Goal: Find specific page/section: Find specific page/section

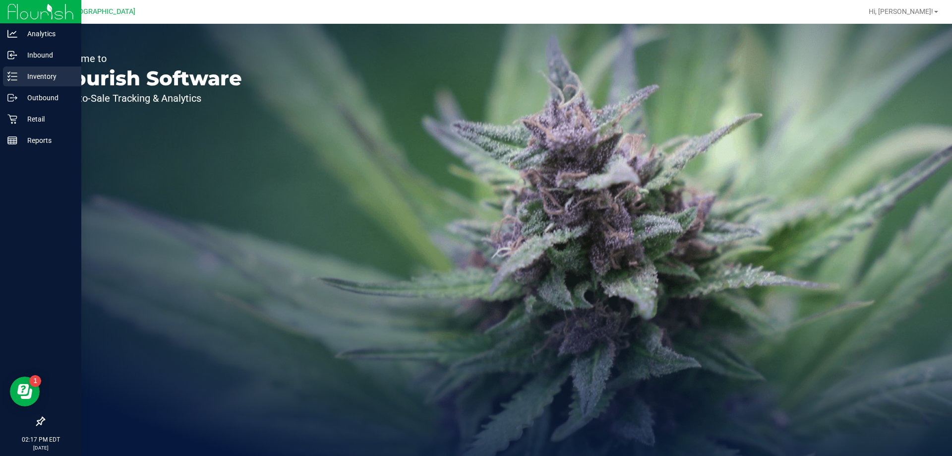
click at [9, 67] on div "Inventory" at bounding box center [42, 76] width 78 height 20
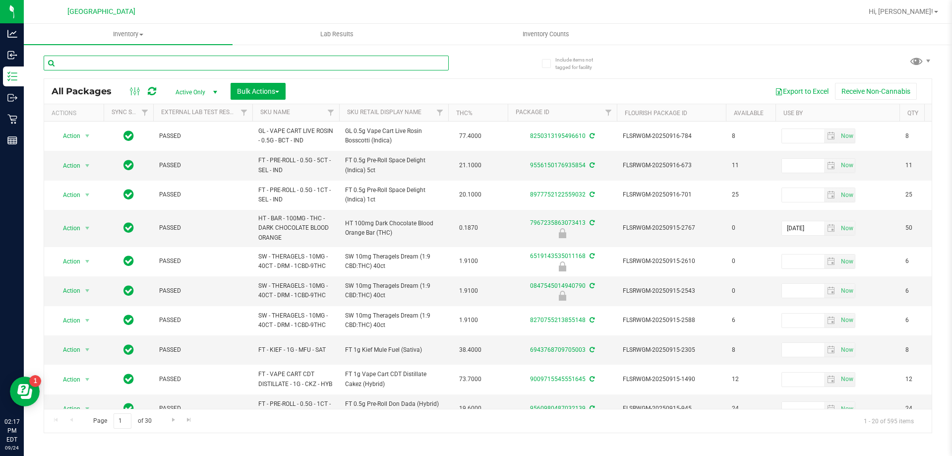
click at [144, 69] on input "text" at bounding box center [246, 63] width 405 height 15
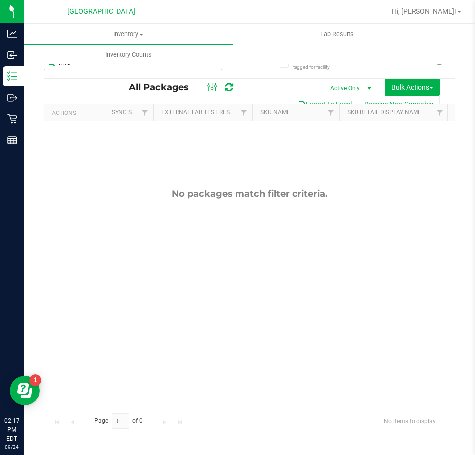
type input "RNC"
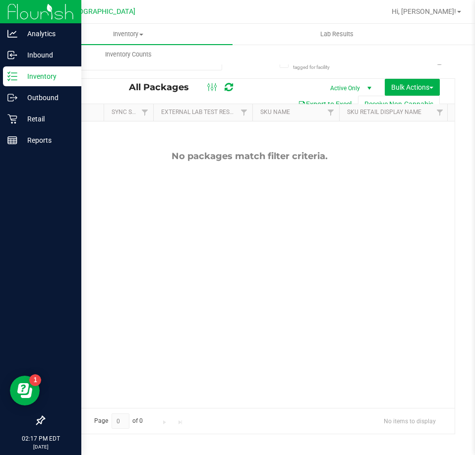
scroll to position [67, 0]
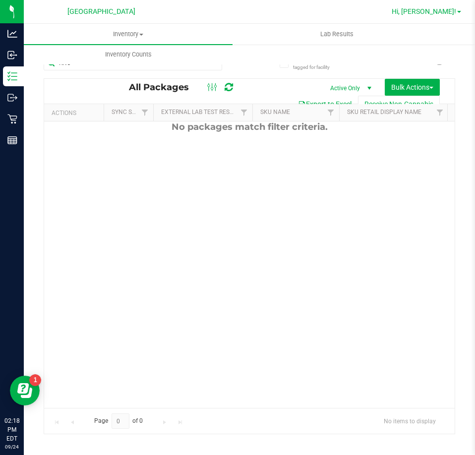
click at [448, 12] on span "Hi, [PERSON_NAME]!" at bounding box center [424, 11] width 64 height 8
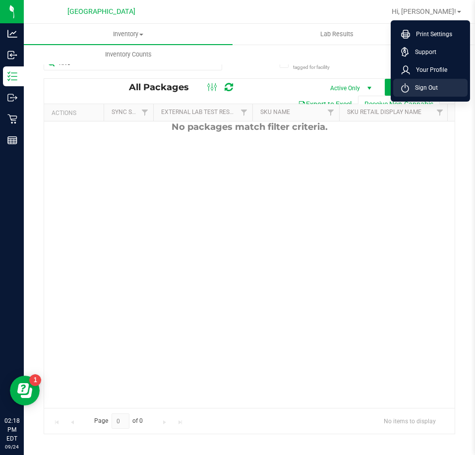
click at [442, 93] on li "Sign Out" at bounding box center [430, 88] width 74 height 18
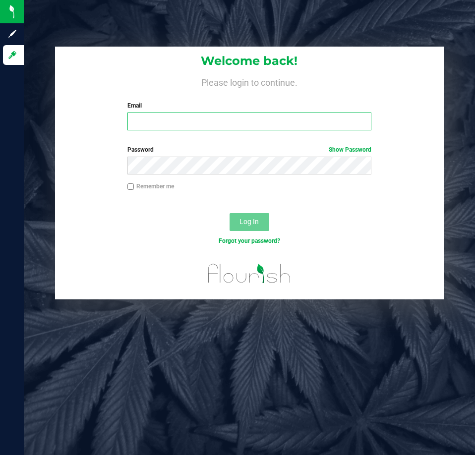
click at [222, 115] on input "Email" at bounding box center [249, 122] width 244 height 18
type input "[EMAIL_ADDRESS][DOMAIN_NAME]"
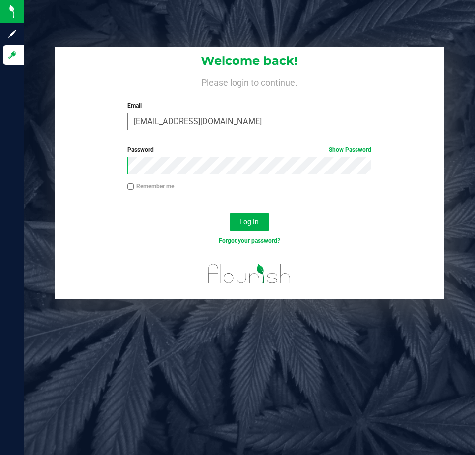
click at [230, 213] on button "Log In" at bounding box center [250, 222] width 40 height 18
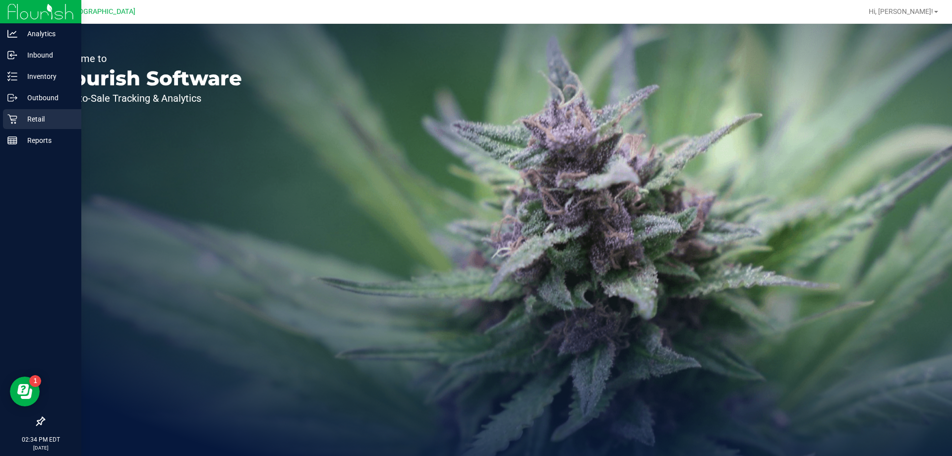
click at [59, 125] on div "Retail" at bounding box center [42, 119] width 78 height 20
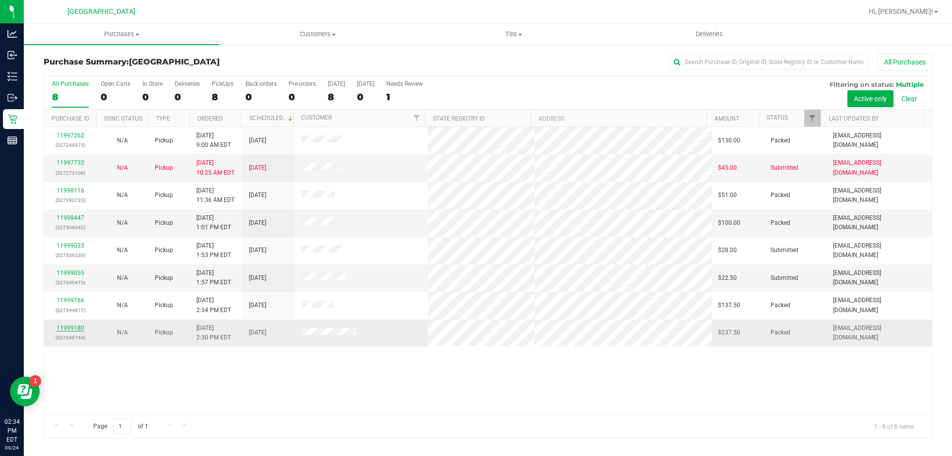
click at [69, 328] on link "11999180" at bounding box center [71, 327] width 28 height 7
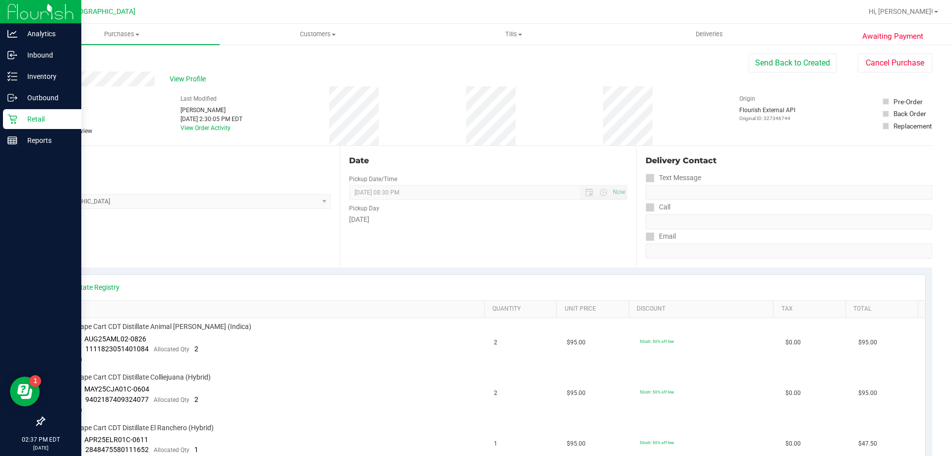
click at [30, 119] on p "Retail" at bounding box center [46, 119] width 59 height 12
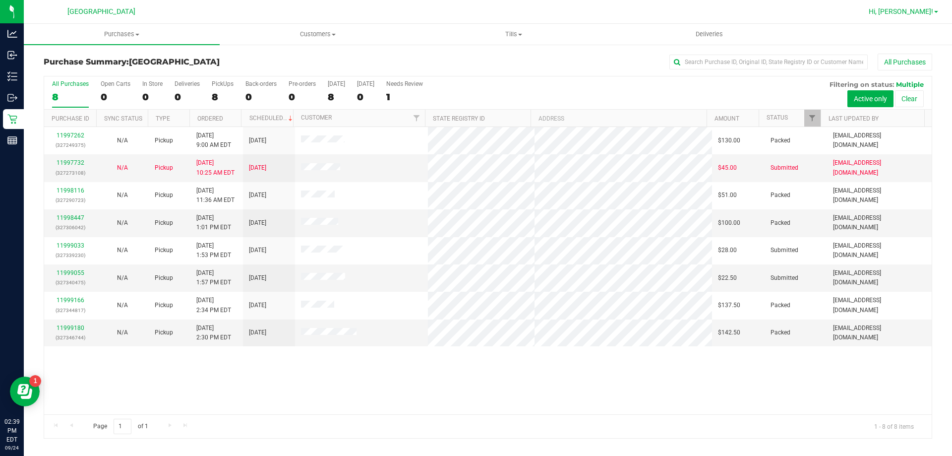
click at [474, 15] on span "Hi, [PERSON_NAME]!" at bounding box center [901, 11] width 64 height 8
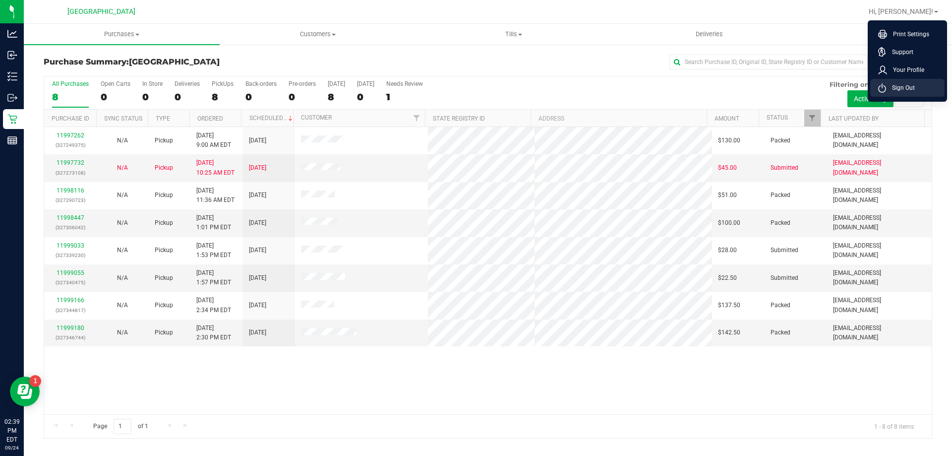
click at [474, 81] on li "Sign Out" at bounding box center [907, 88] width 74 height 18
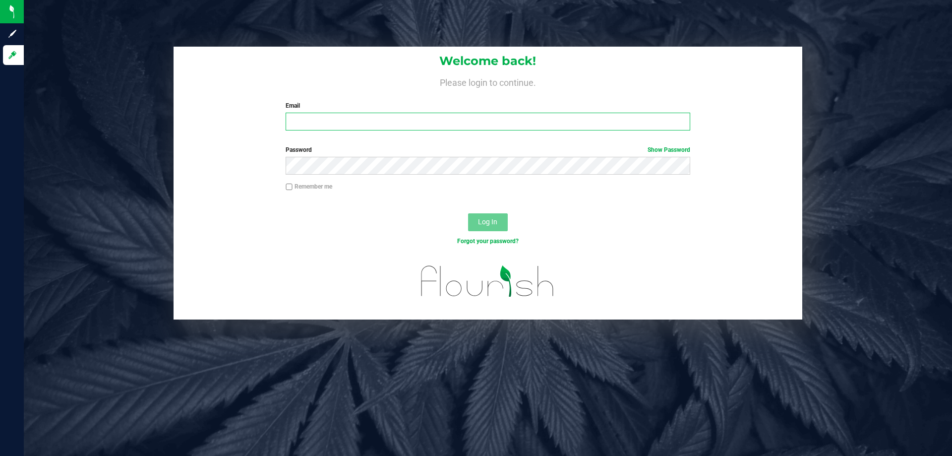
click at [329, 113] on input "Email" at bounding box center [488, 122] width 404 height 18
type input "[EMAIL_ADDRESS][DOMAIN_NAME]"
click at [468, 213] on button "Log In" at bounding box center [488, 222] width 40 height 18
